Goal: Information Seeking & Learning: Find specific page/section

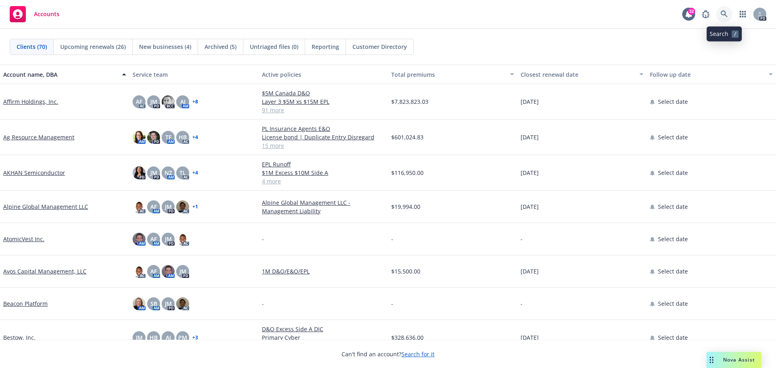
click at [727, 14] on icon at bounding box center [724, 14] width 7 height 7
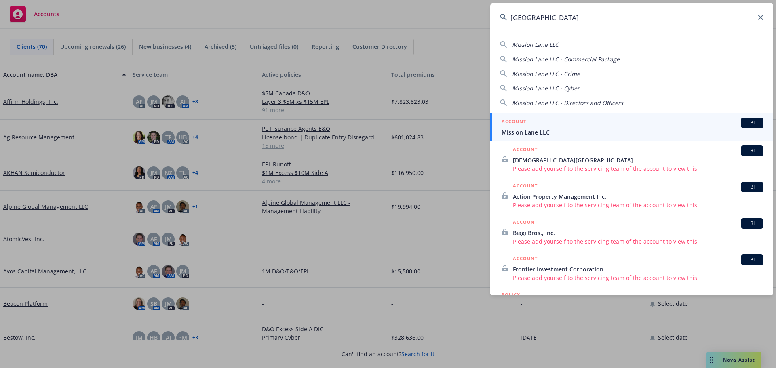
click at [558, 73] on span "Mission Lane LLC - Crime" at bounding box center [546, 74] width 68 height 8
type input "Mission Lane LLC - Crime"
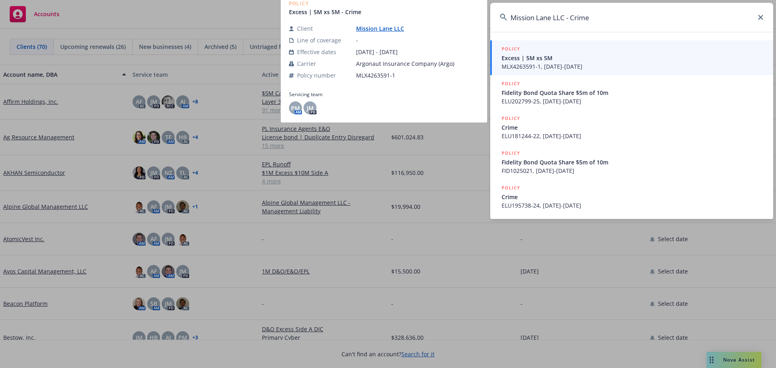
click at [583, 64] on span "MLX4263591-1, [DATE]-[DATE]" at bounding box center [633, 66] width 262 height 8
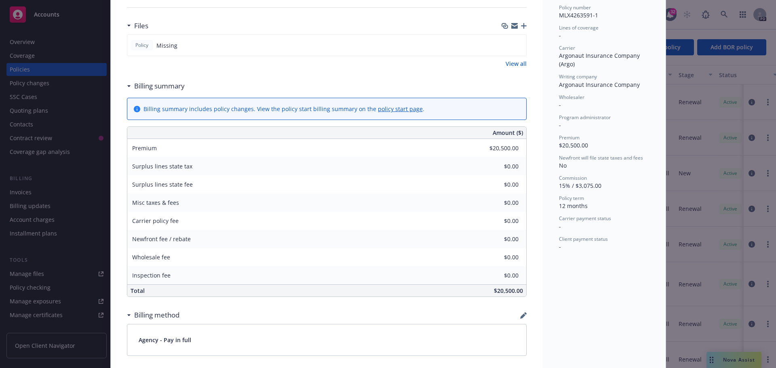
scroll to position [202, 0]
drag, startPoint x: 589, startPoint y: 147, endPoint x: 557, endPoint y: 139, distance: 33.0
click at [559, 139] on div "Premium $20,500.00" at bounding box center [604, 143] width 91 height 15
click at [613, 146] on div "Premium $20,500.00" at bounding box center [604, 143] width 91 height 15
click at [624, 150] on div "Premium $20,500.00" at bounding box center [604, 143] width 91 height 15
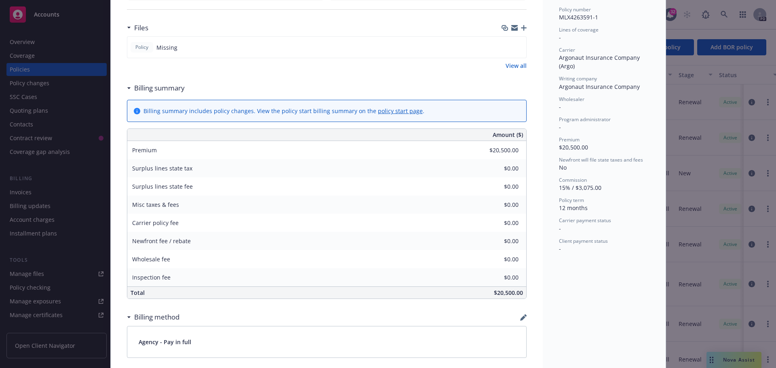
click at [39, 71] on div "Policy Crime - Excess | 5M xs 5M 5M xs 5M View claims View scheduled items View…" at bounding box center [388, 184] width 776 height 368
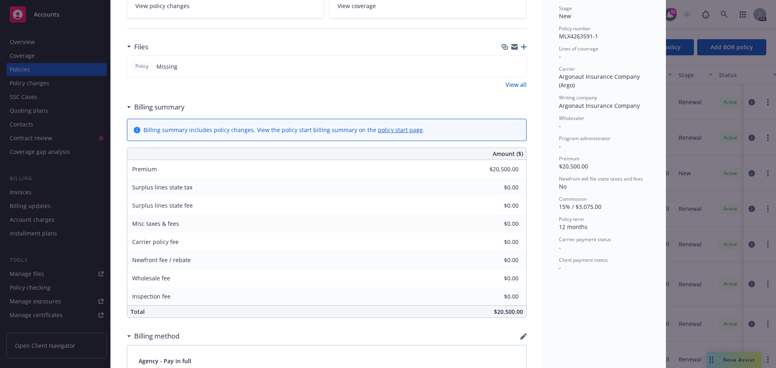
scroll to position [0, 0]
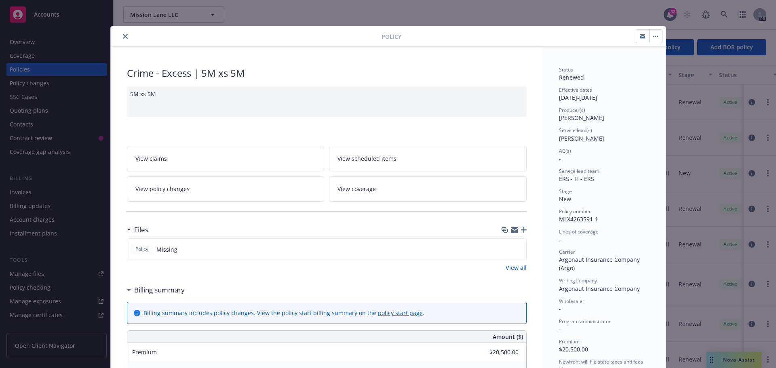
click at [121, 31] on div "Policy" at bounding box center [388, 36] width 555 height 21
click at [123, 38] on icon "close" at bounding box center [125, 36] width 5 height 5
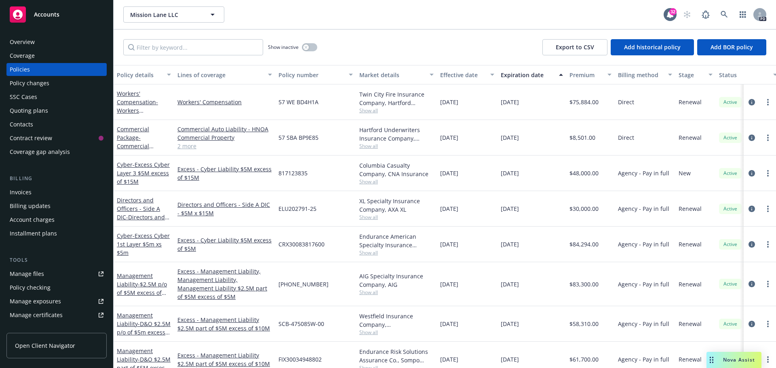
click at [60, 67] on div "Policies" at bounding box center [57, 69] width 94 height 13
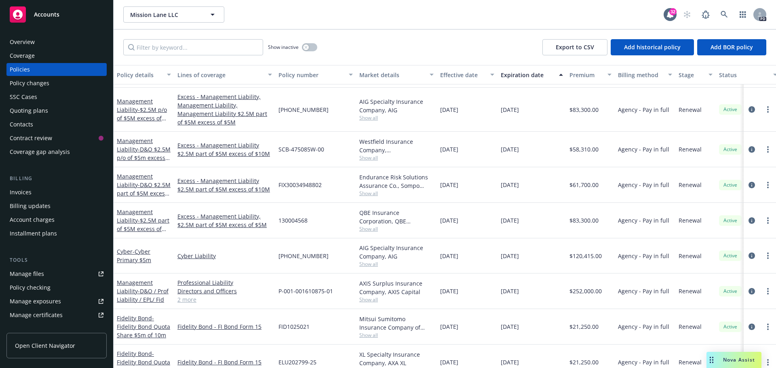
scroll to position [236, 0]
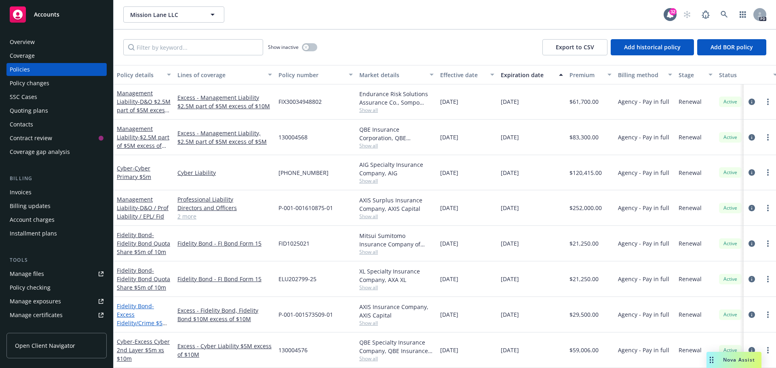
click at [125, 302] on link "Fidelity Bond - Excess Fidelity/Crime $5m xs $10m" at bounding box center [142, 318] width 51 height 33
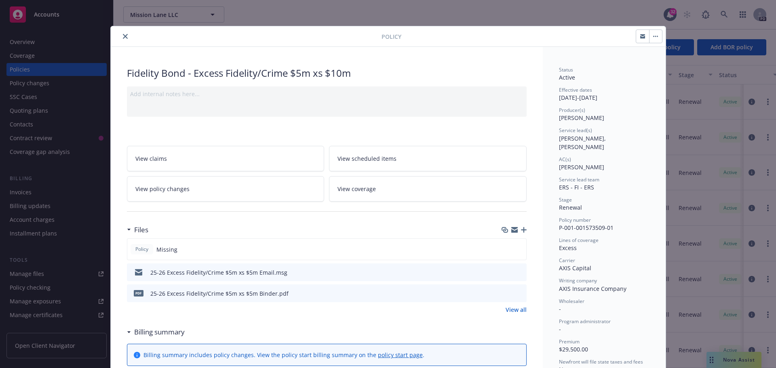
click at [123, 38] on icon "close" at bounding box center [125, 36] width 5 height 5
